Goal: Transaction & Acquisition: Purchase product/service

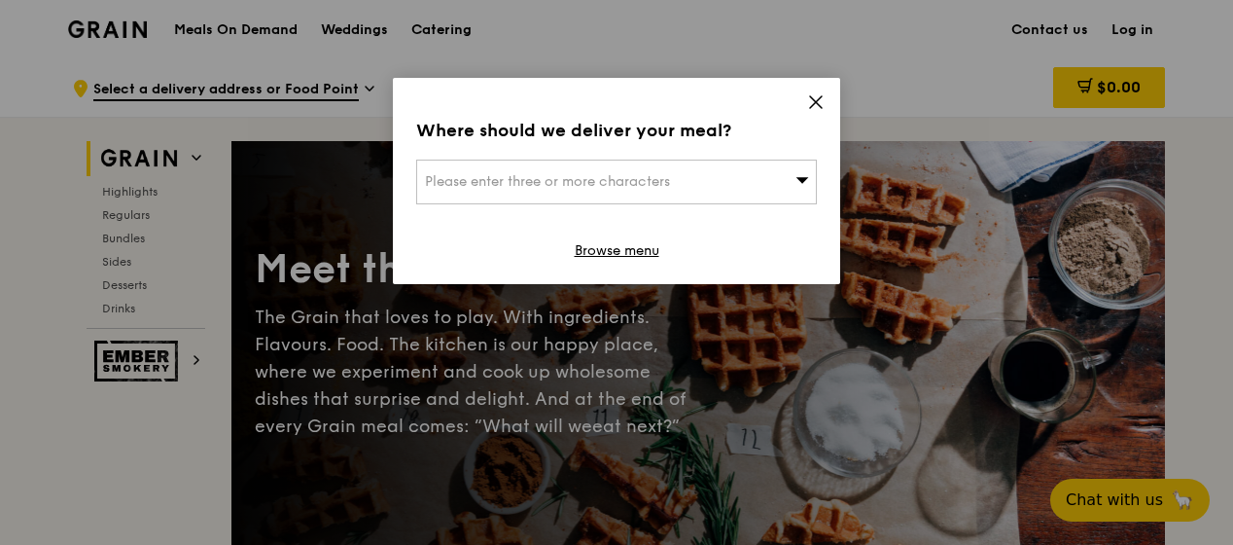
click at [822, 112] on span at bounding box center [816, 104] width 18 height 21
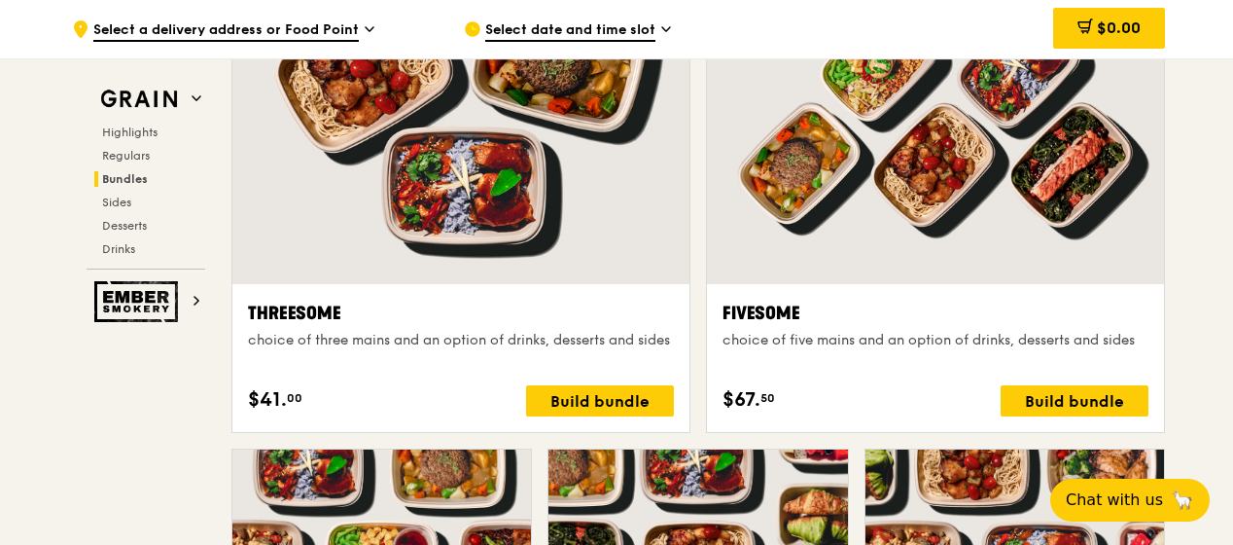
scroll to position [3599, 0]
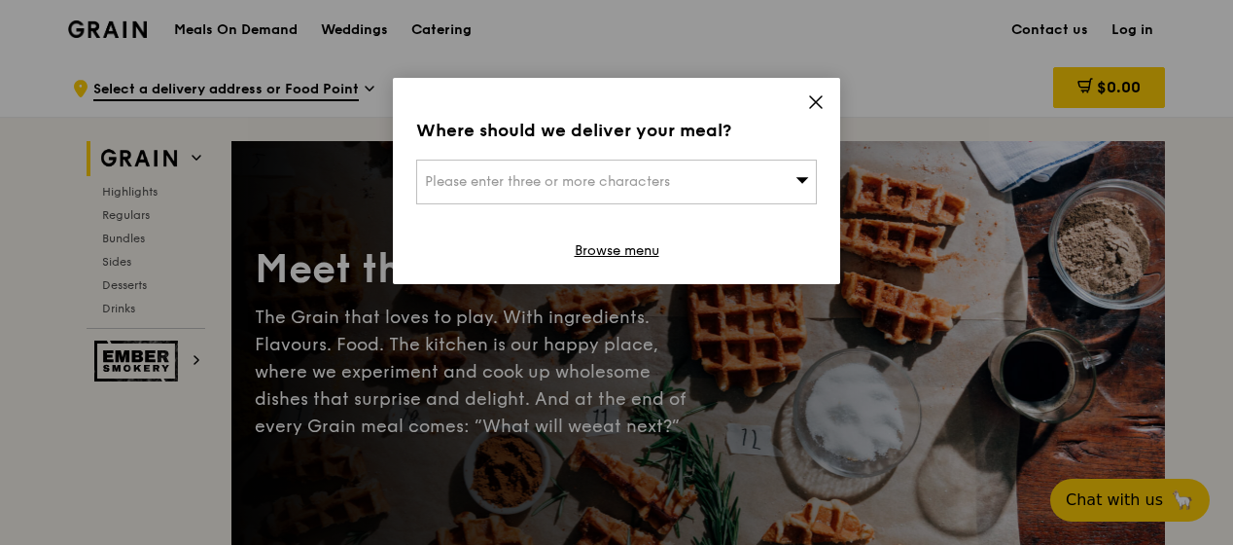
click at [806, 107] on div "Where should we deliver your meal? Please enter three or more characters Browse…" at bounding box center [616, 181] width 447 height 206
click at [813, 106] on icon at bounding box center [816, 102] width 18 height 18
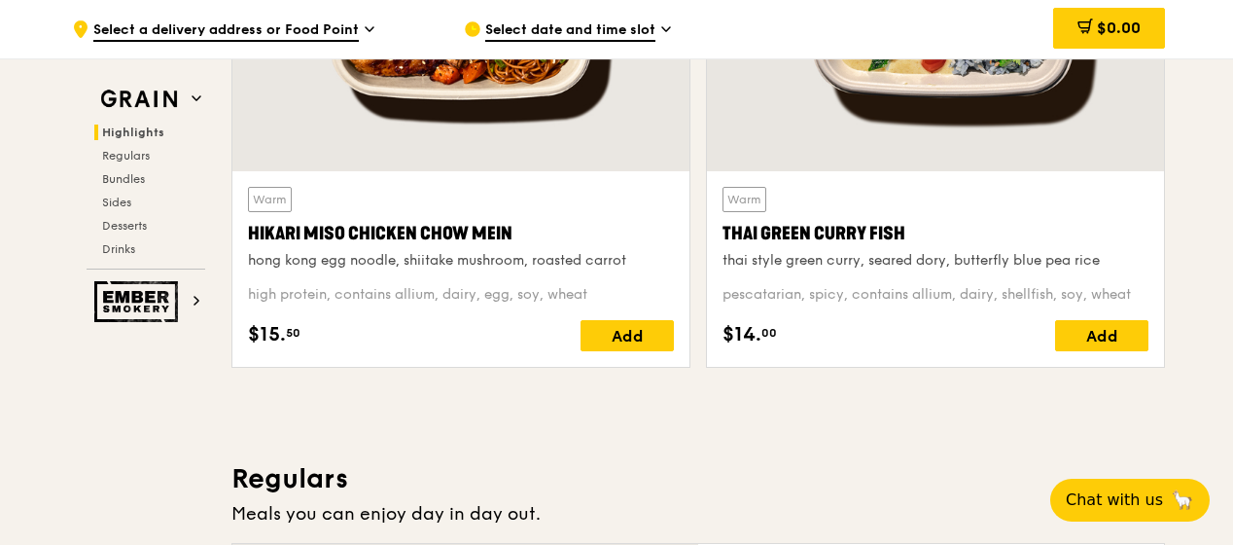
scroll to position [778, 0]
